Goal: Task Accomplishment & Management: Use online tool/utility

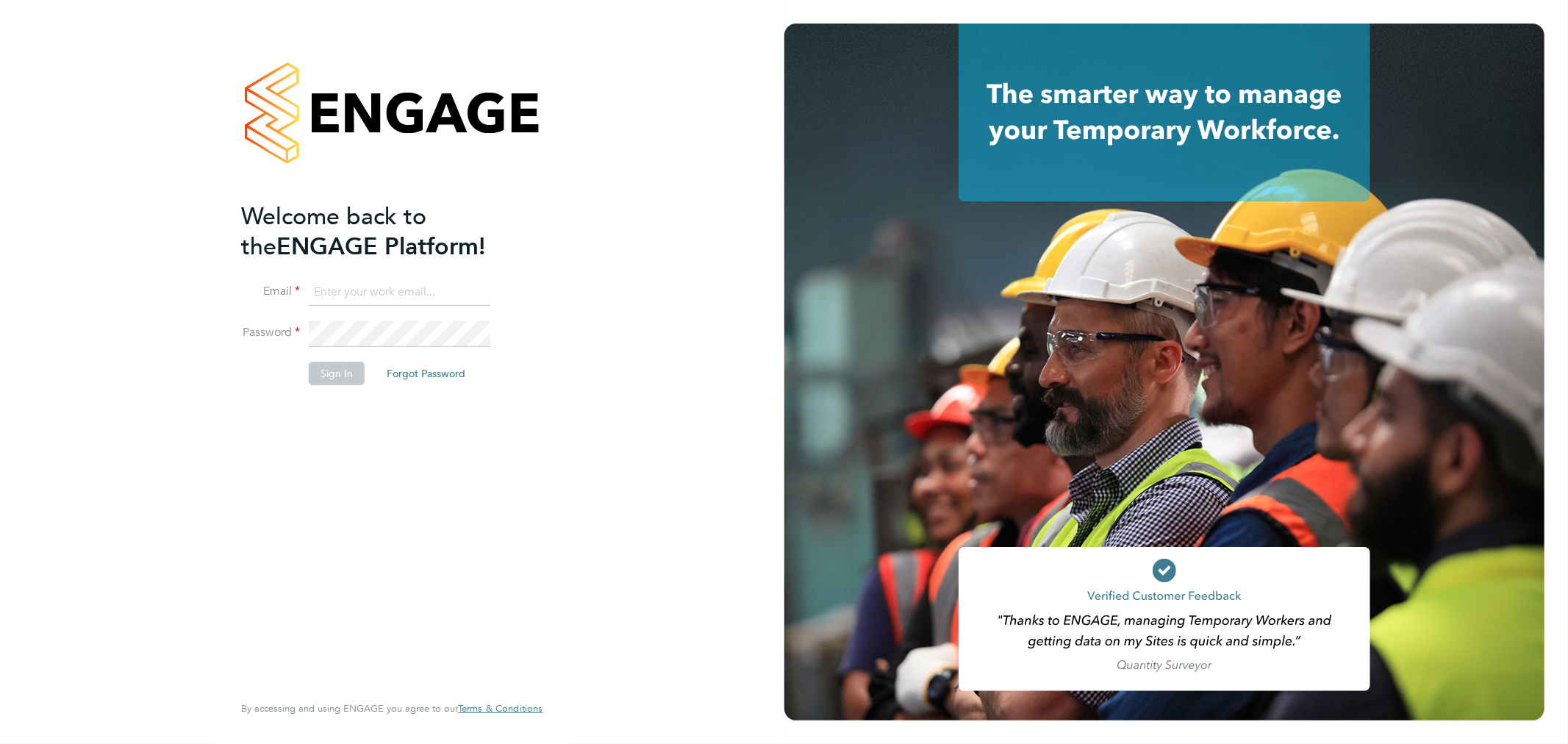
type input "myles.godbold@vistry.co.uk"
click at [336, 376] on button "Sign In" at bounding box center [336, 374] width 56 height 23
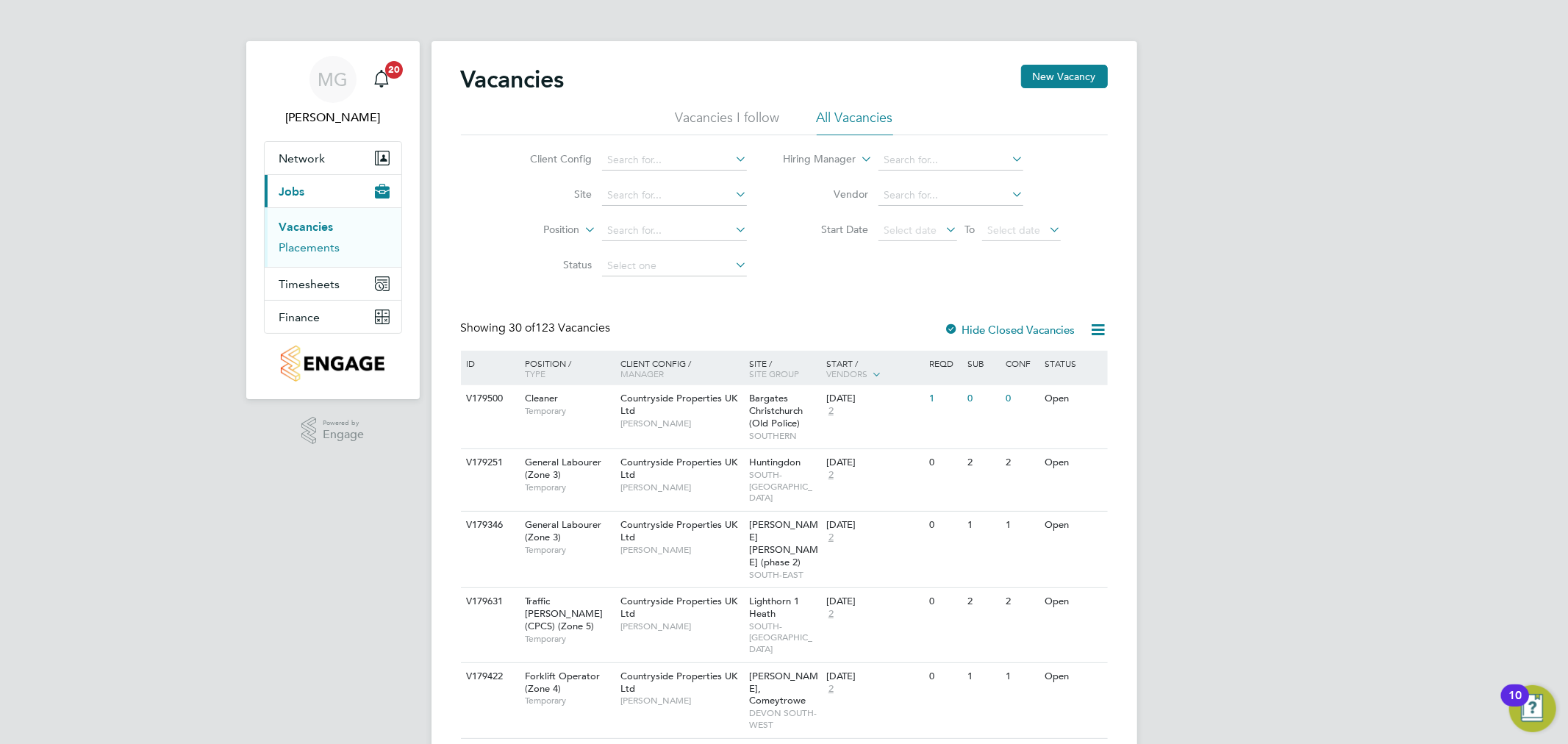
click at [329, 251] on link "Placements" at bounding box center [309, 247] width 61 height 14
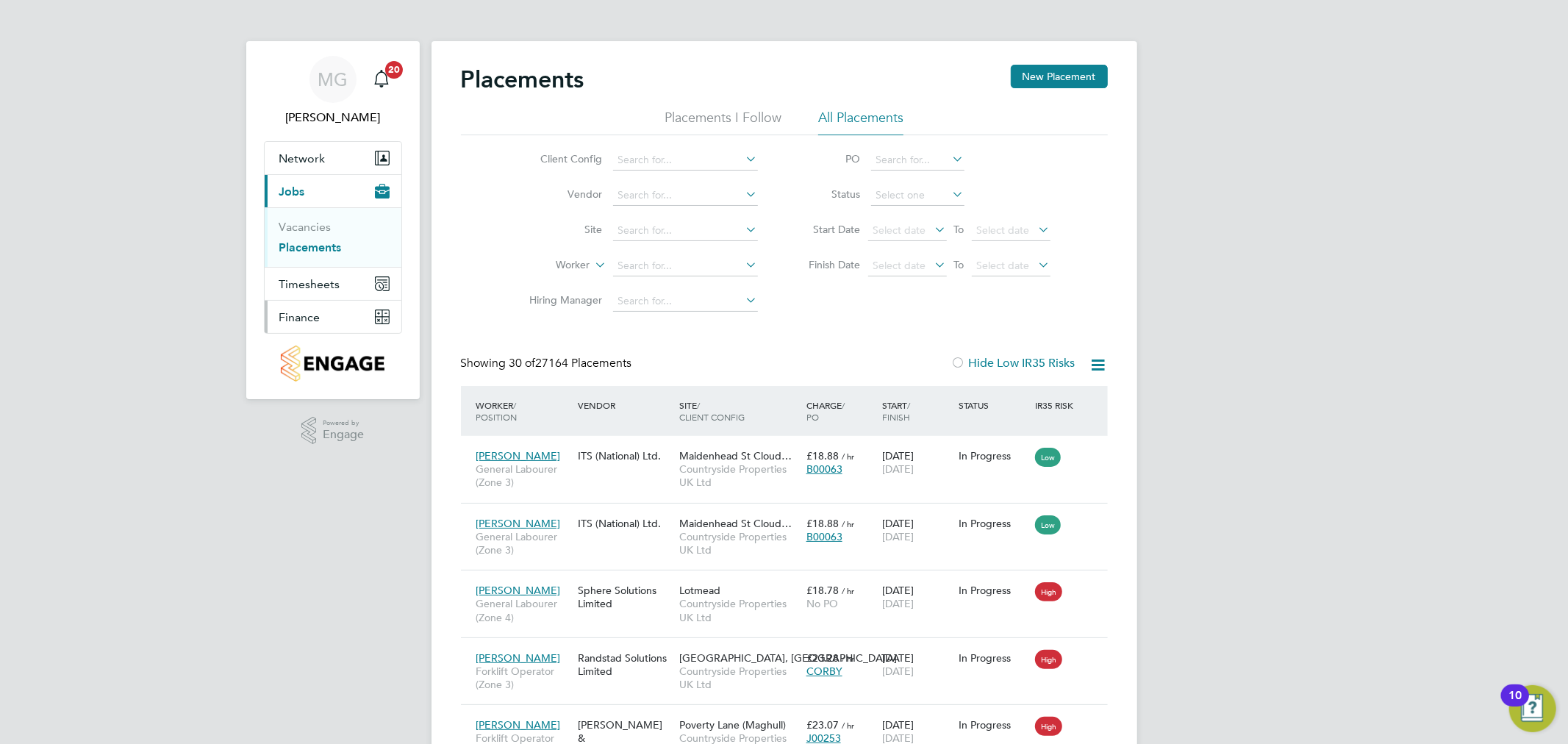
click at [306, 310] on span "Finance" at bounding box center [299, 317] width 41 height 14
click at [318, 296] on link "Invoices & Credit Notes" at bounding box center [325, 300] width 92 height 28
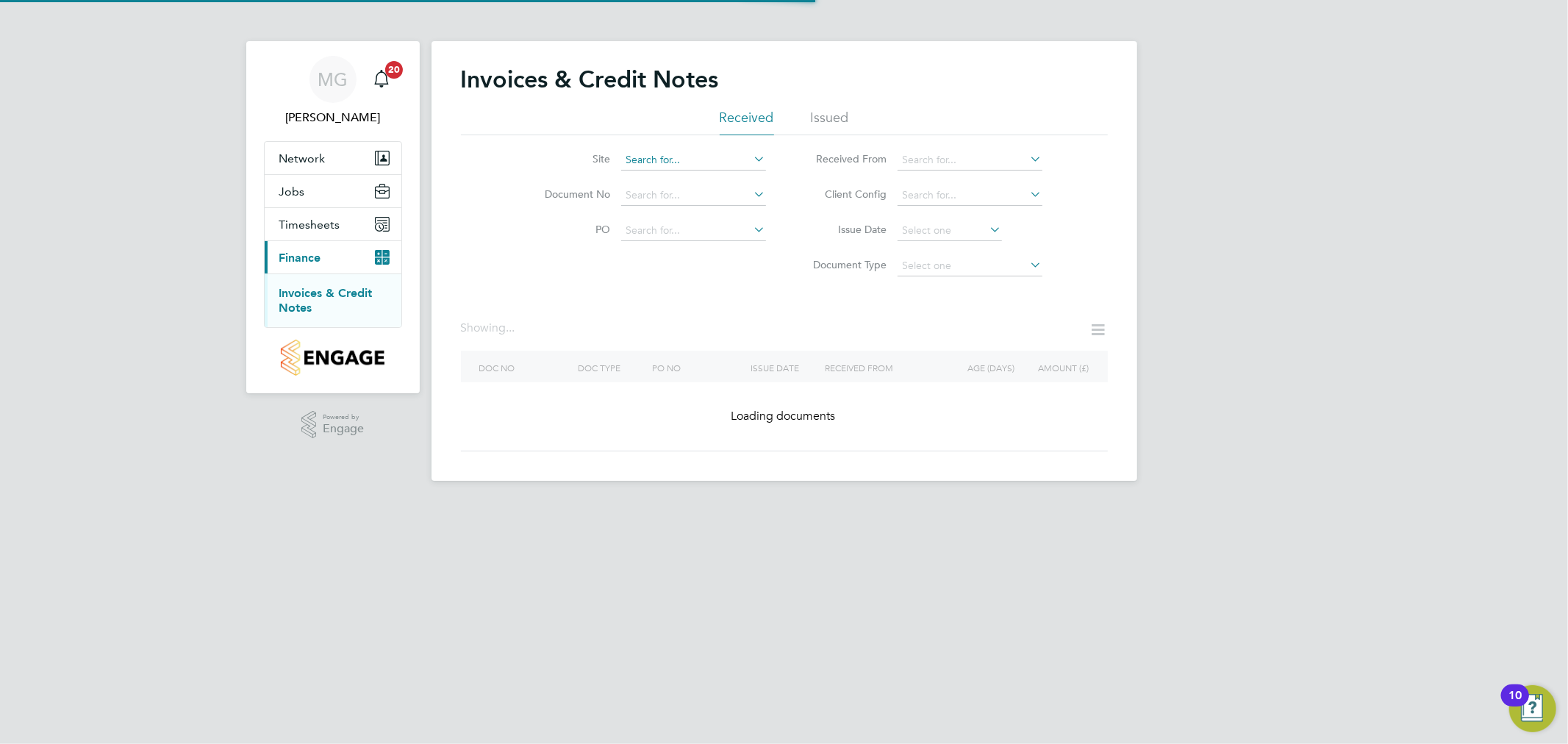
click at [664, 153] on input at bounding box center [693, 160] width 145 height 21
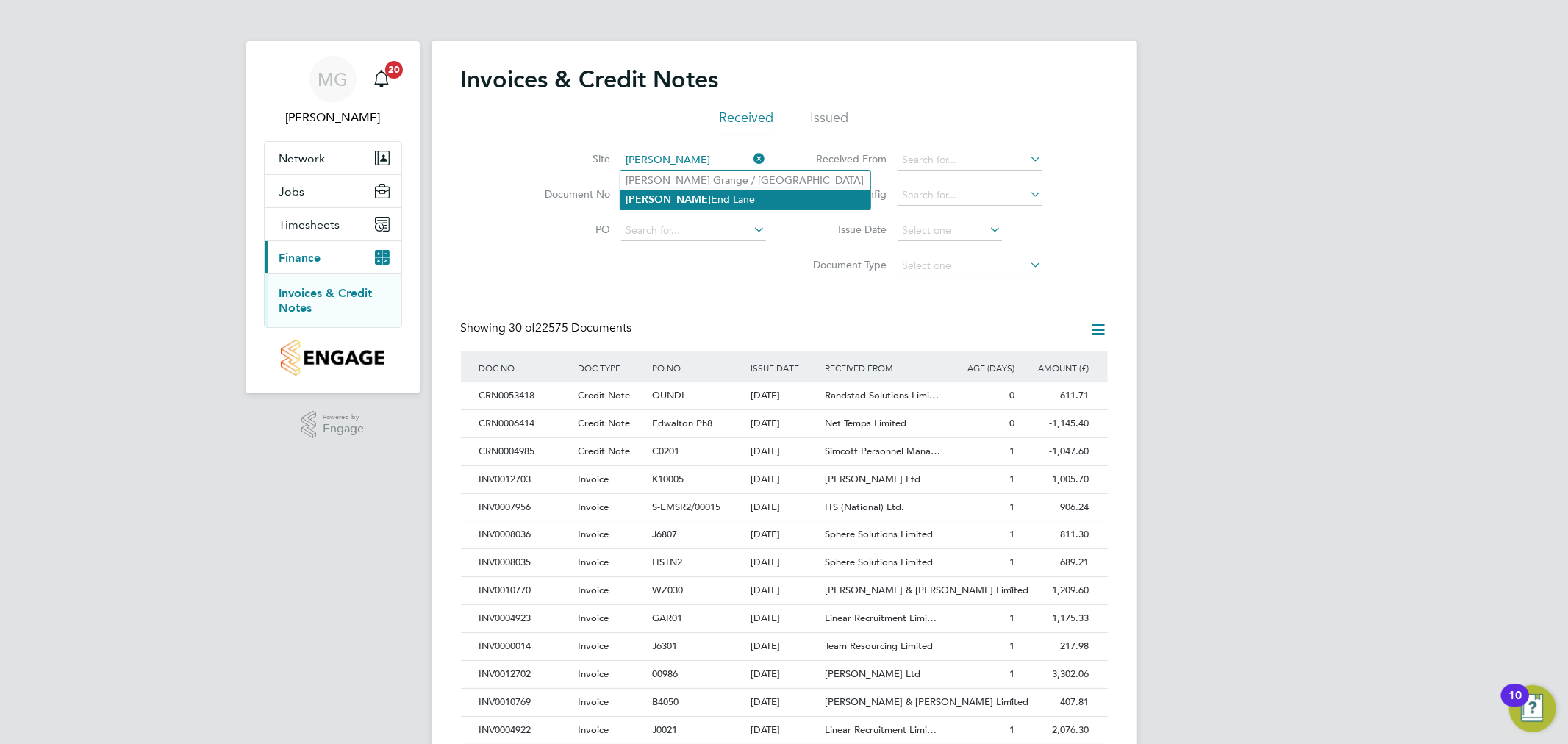
click at [657, 206] on li "[PERSON_NAME][GEOGRAPHIC_DATA][PERSON_NAME]" at bounding box center [745, 200] width 250 height 20
type input "[PERSON_NAME][GEOGRAPHIC_DATA][PERSON_NAME]"
